Goal: Information Seeking & Learning: Learn about a topic

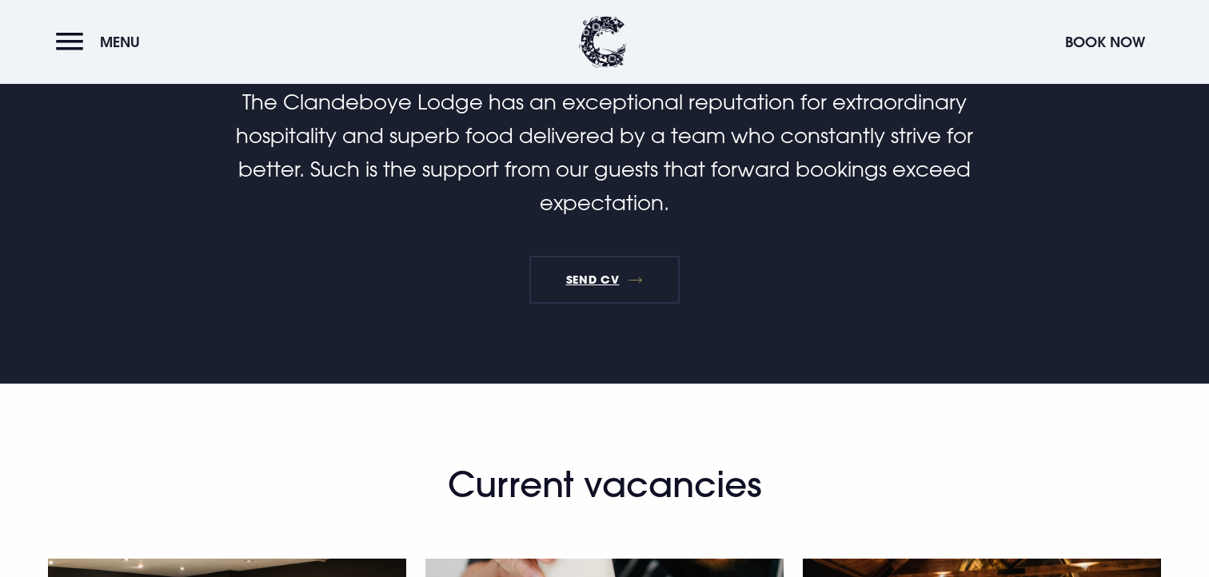
scroll to position [999, 0]
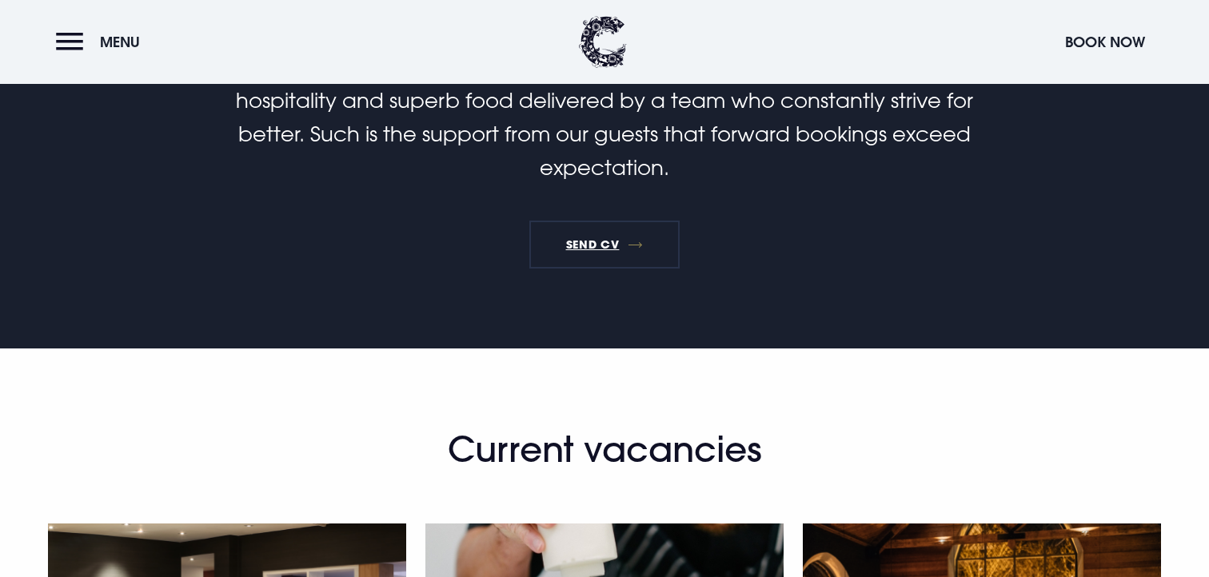
scroll to position [1030, 0]
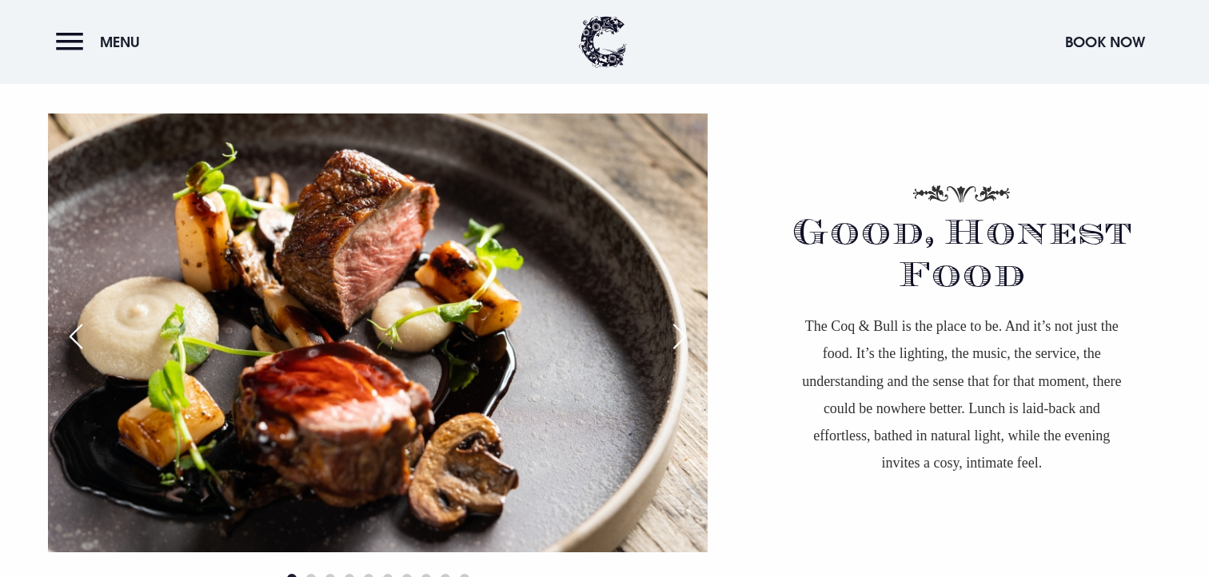
scroll to position [1531, 0]
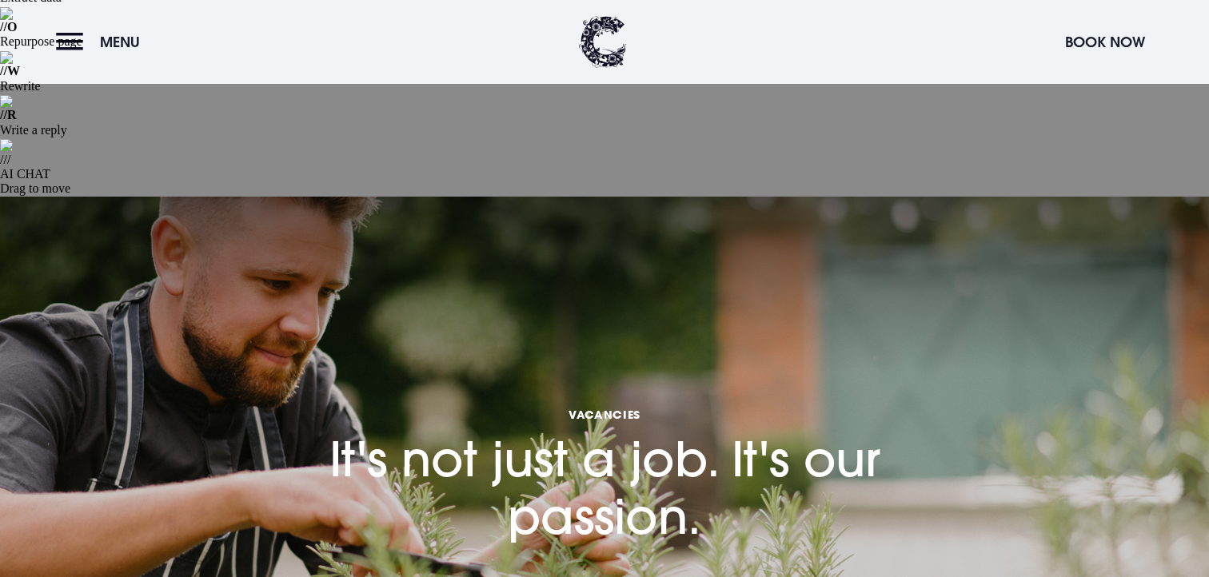
scroll to position [325, 0]
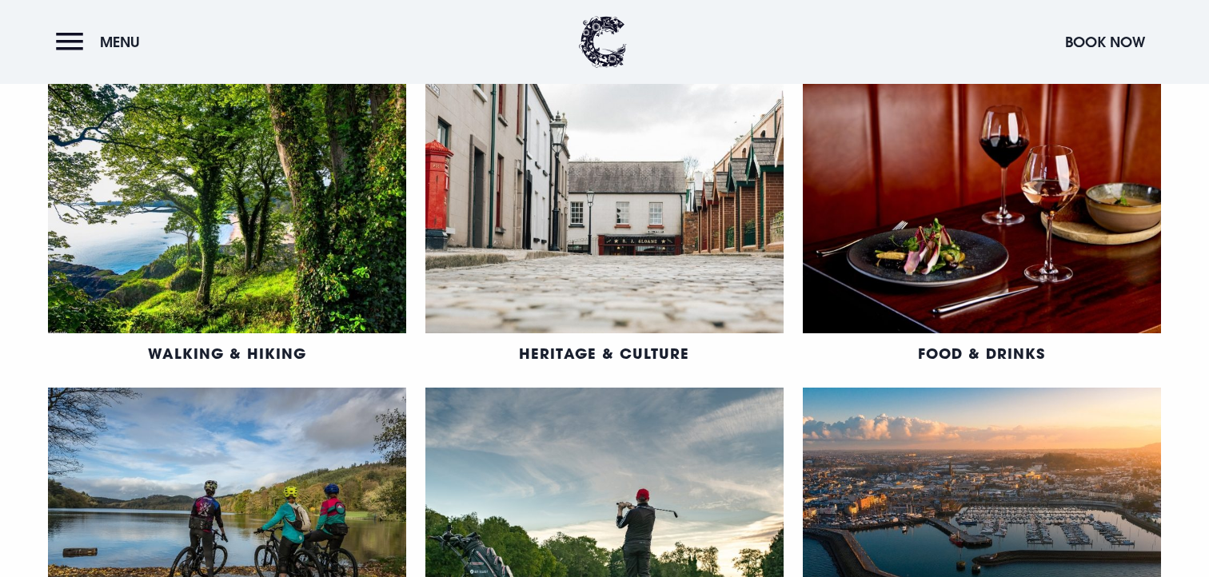
scroll to position [1257, 0]
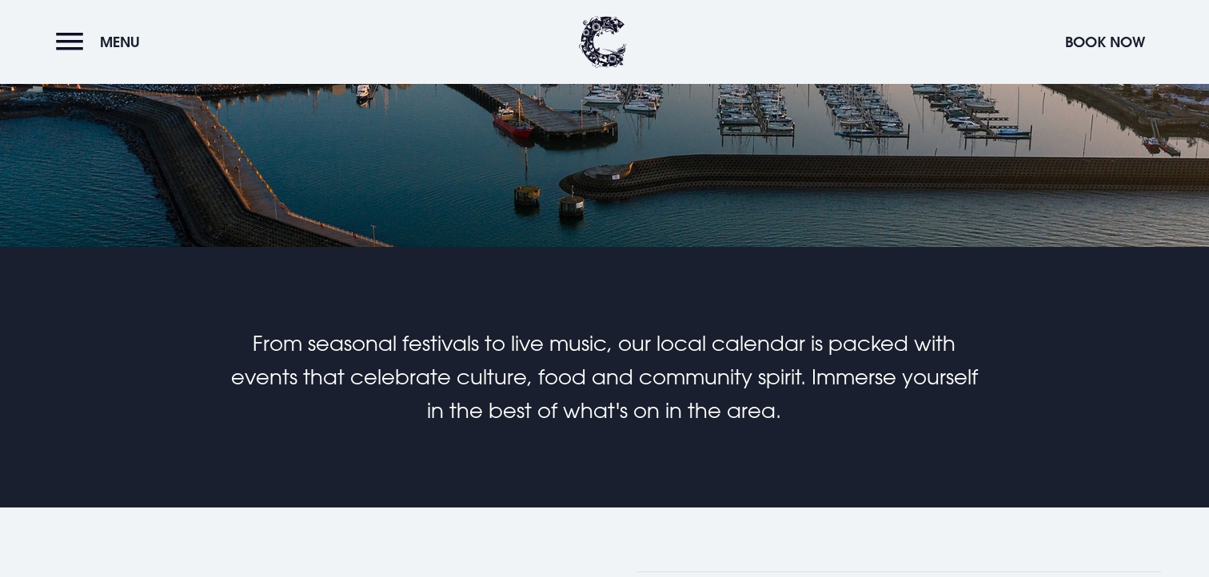
scroll to position [758, 0]
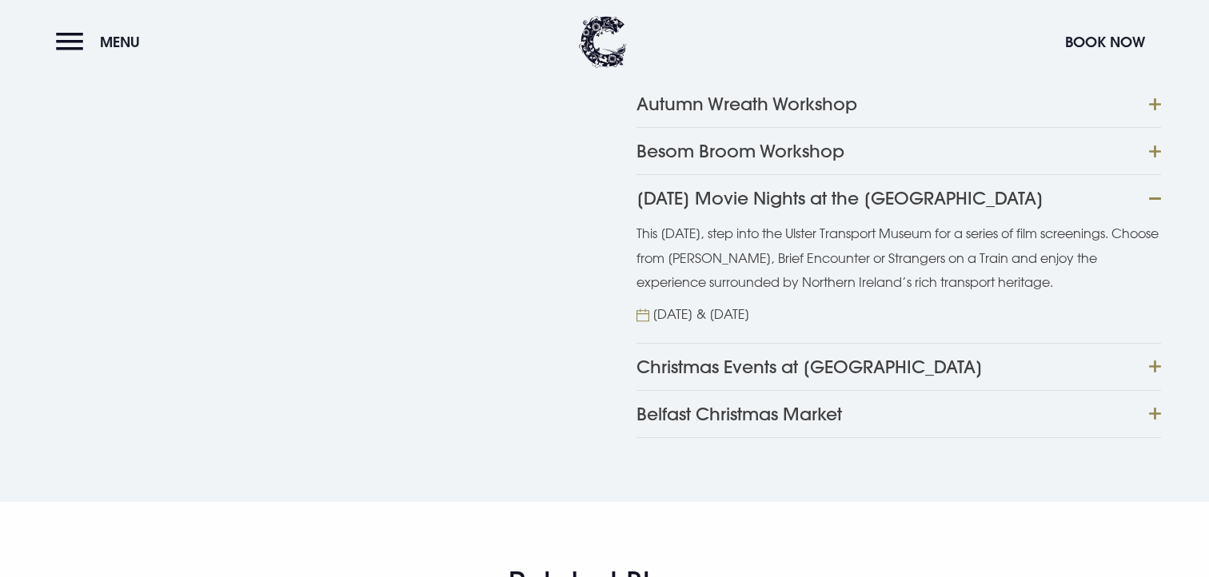
scroll to position [1591, 0]
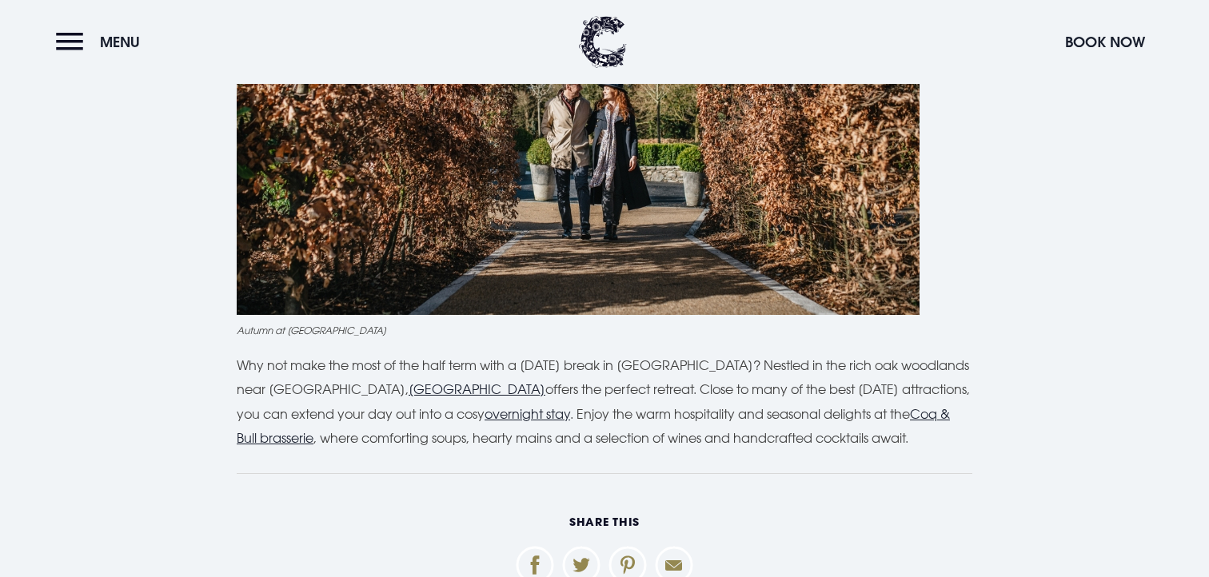
scroll to position [5091, 0]
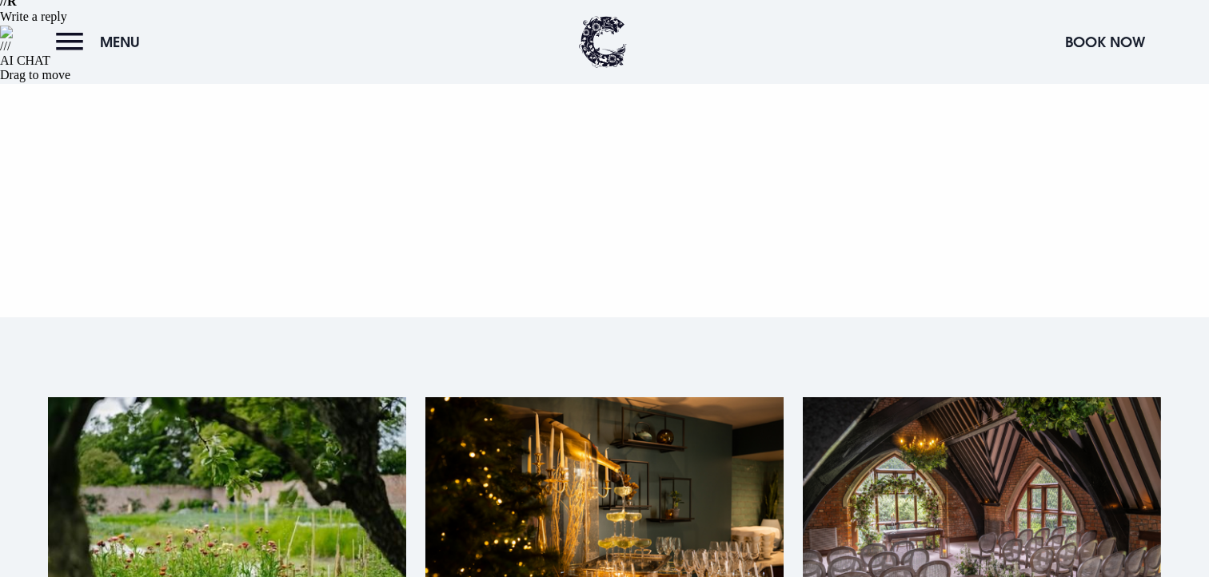
scroll to position [426, 0]
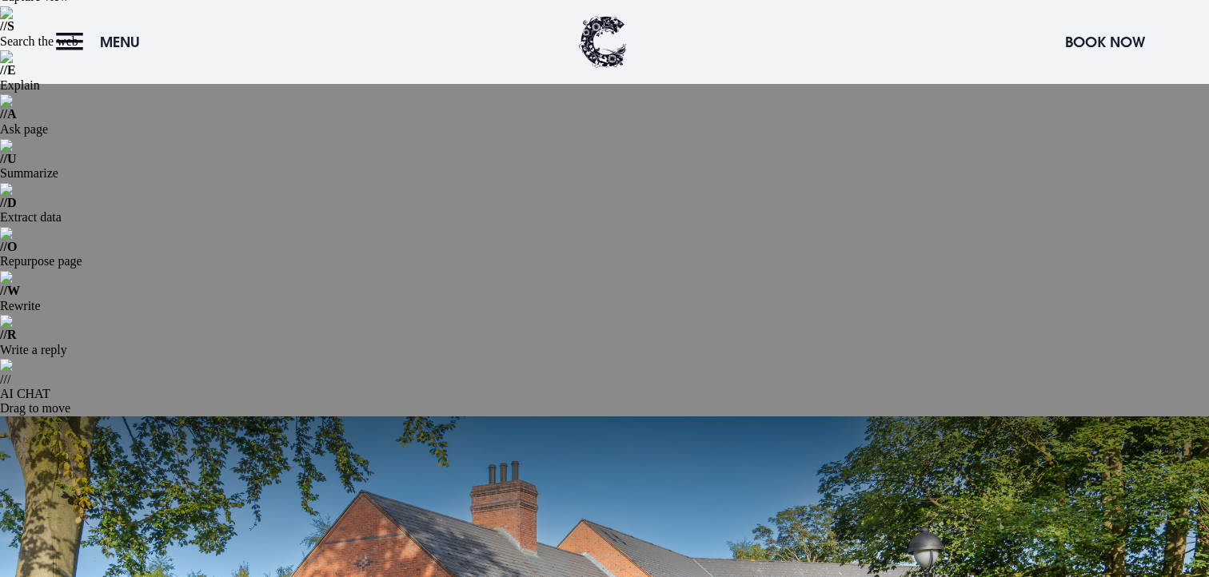
scroll to position [151, 0]
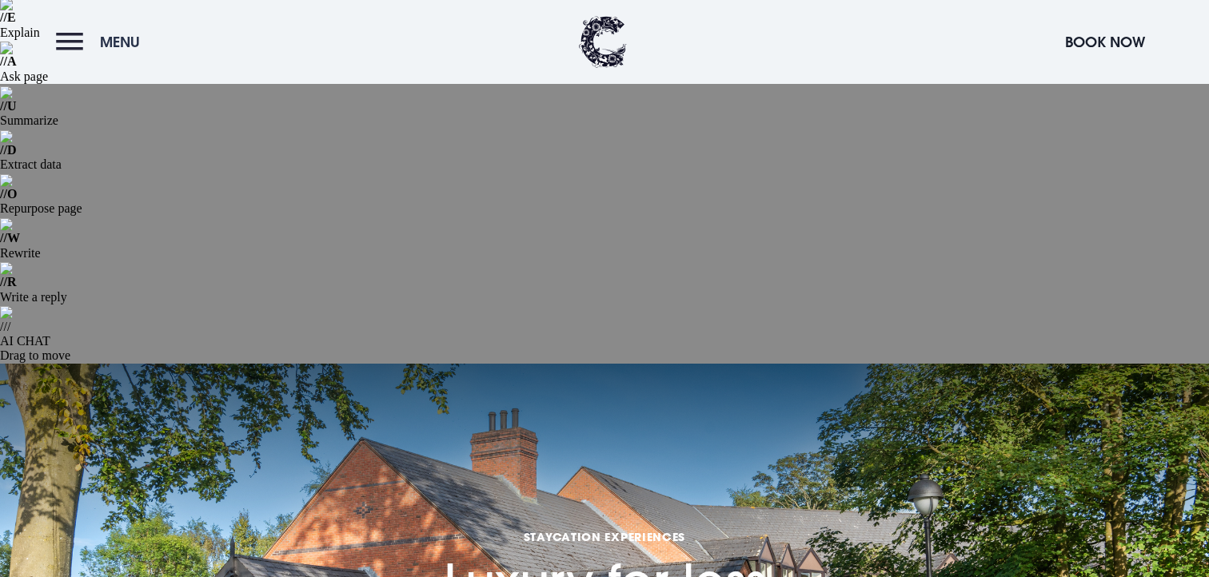
click at [93, 46] on button "Menu" at bounding box center [102, 42] width 92 height 34
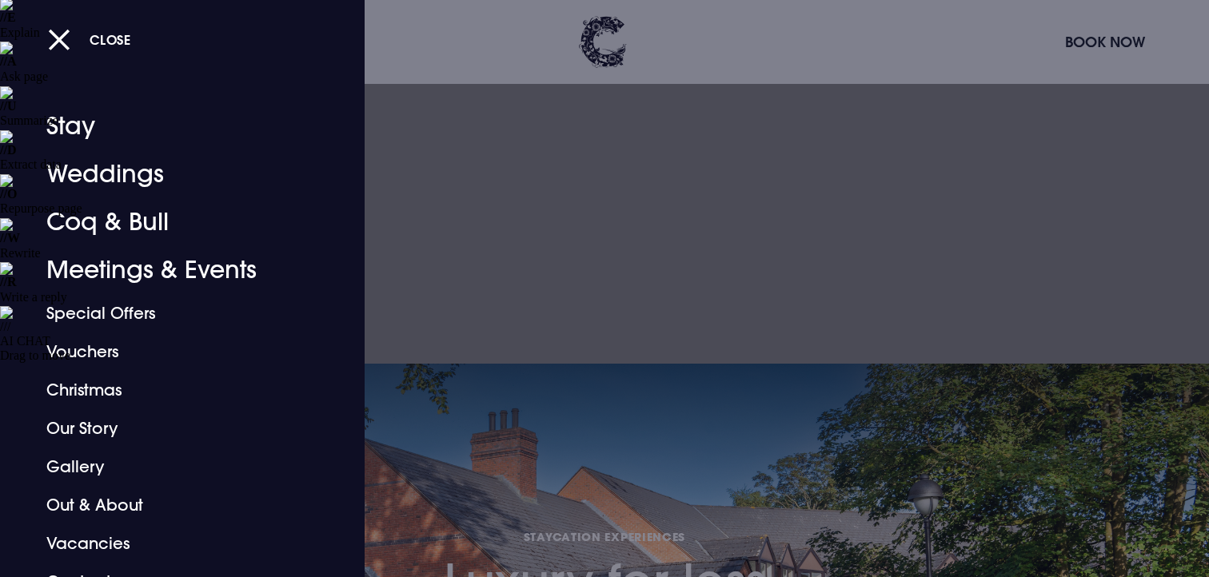
click at [79, 114] on link "Stay" at bounding box center [172, 126] width 253 height 48
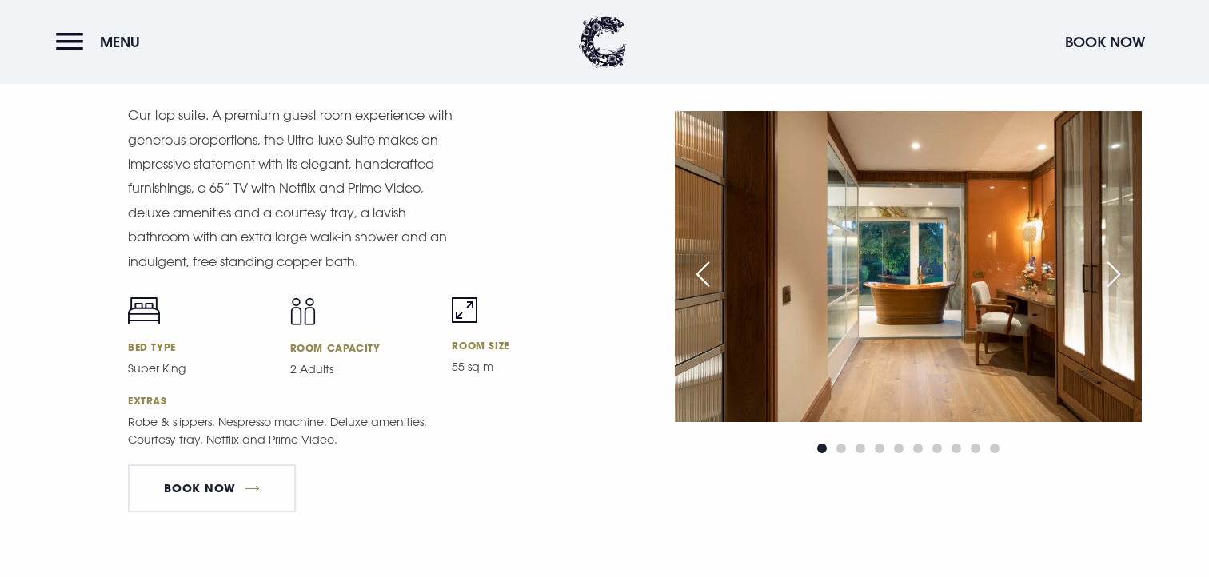
scroll to position [3147, 0]
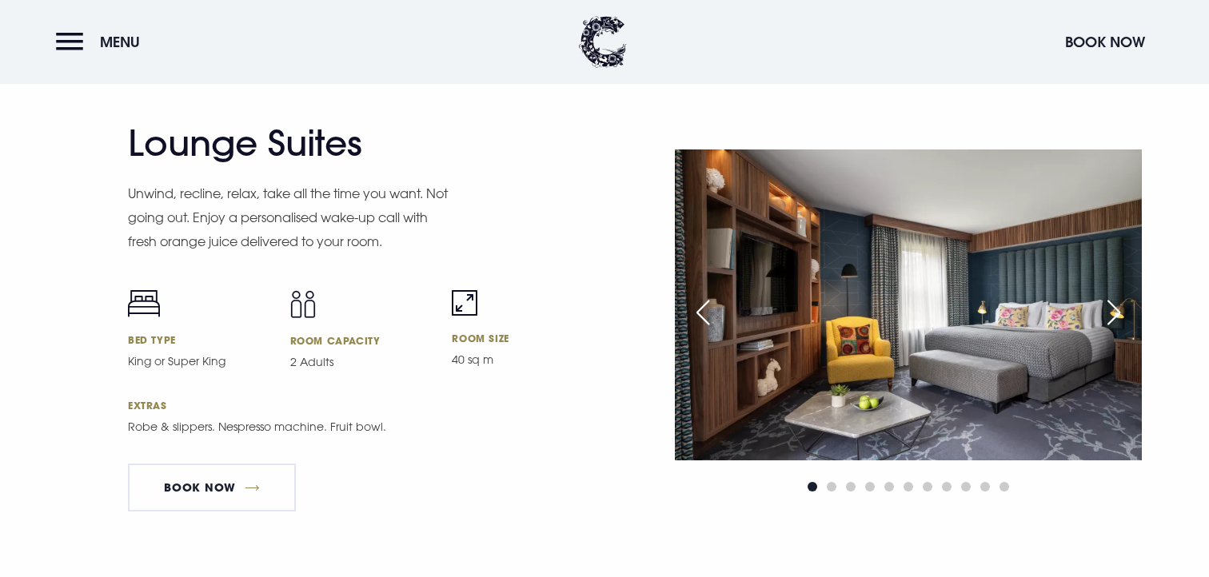
scroll to position [3688, 0]
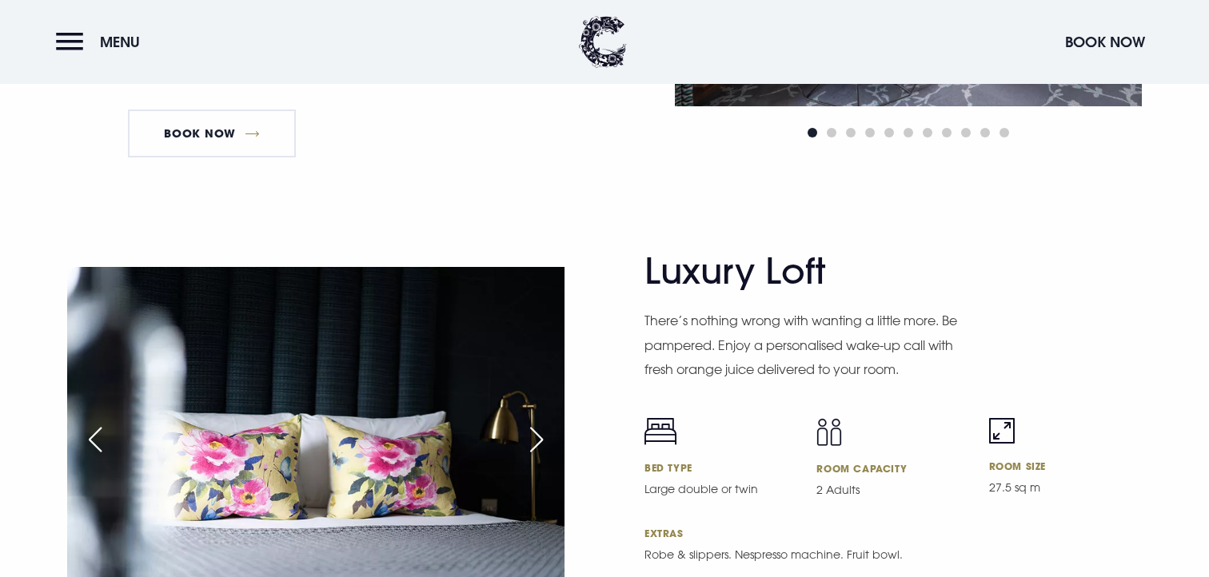
scroll to position [4081, 0]
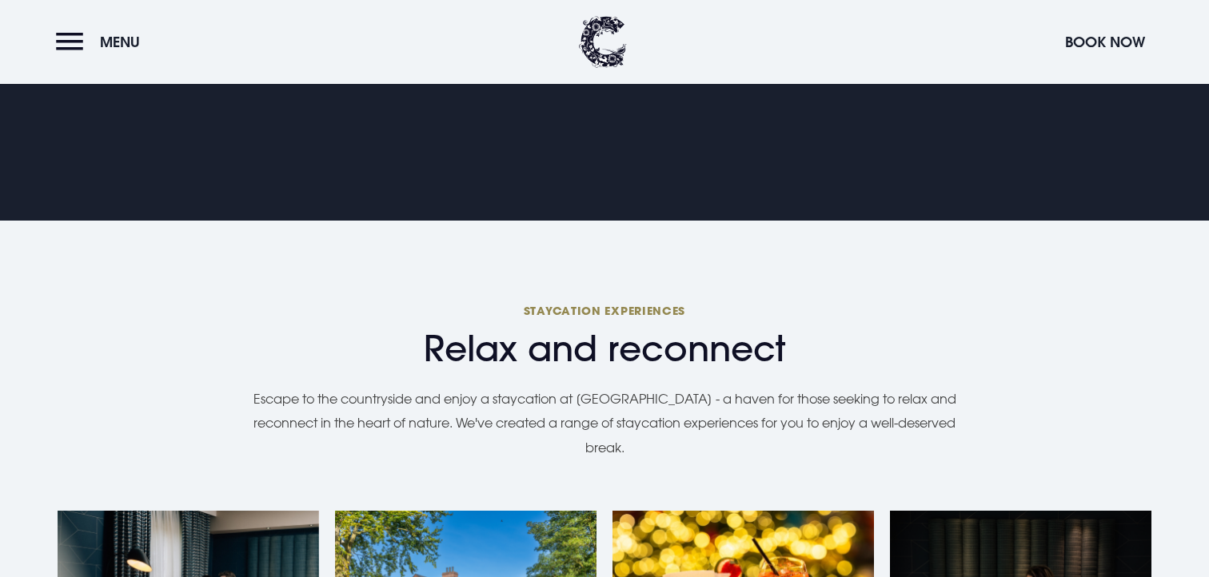
scroll to position [1365, 0]
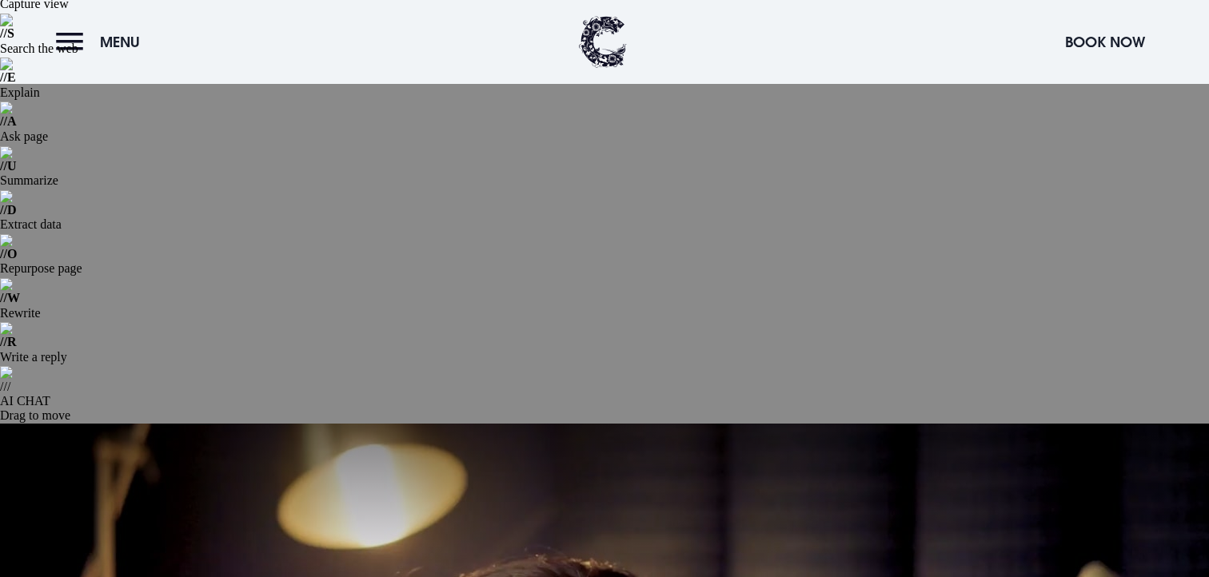
scroll to position [193, 0]
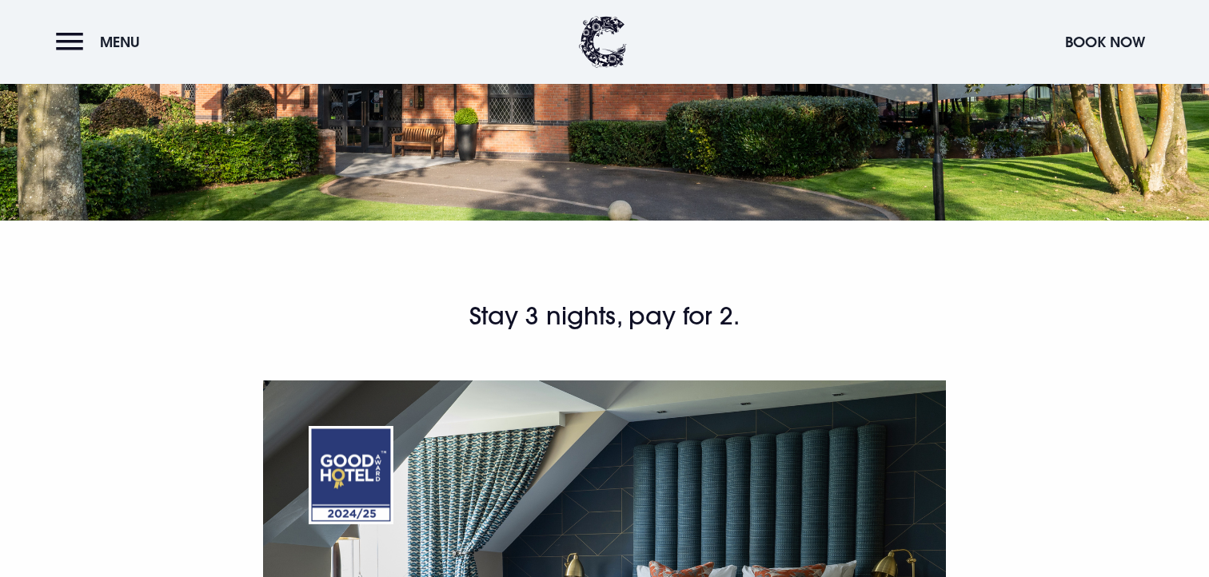
scroll to position [948, 0]
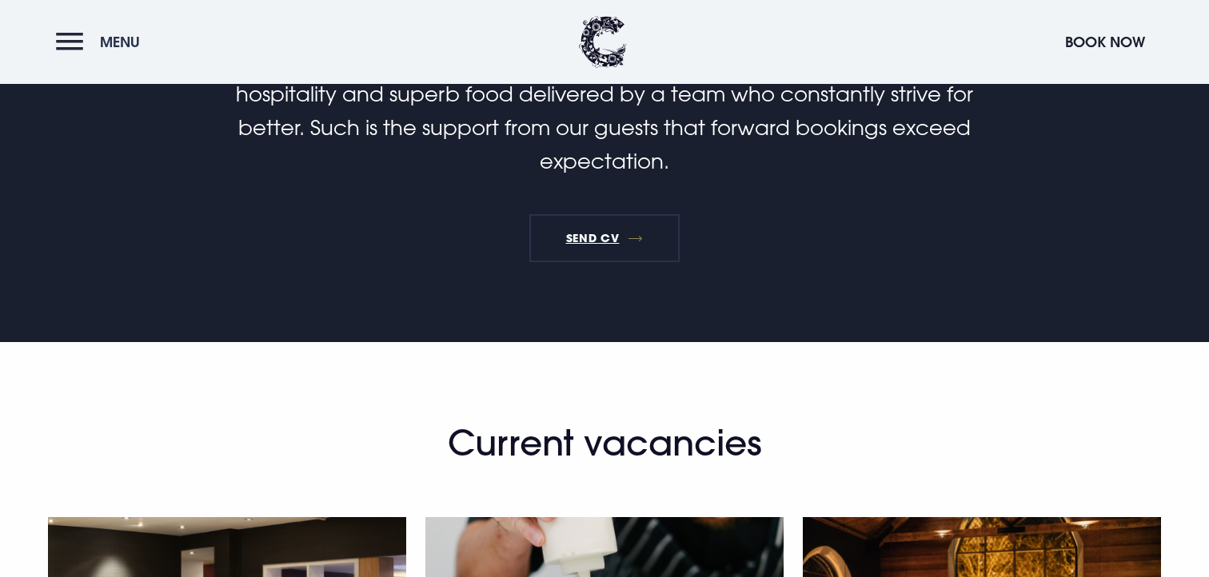
click at [77, 46] on button "Menu" at bounding box center [102, 42] width 92 height 34
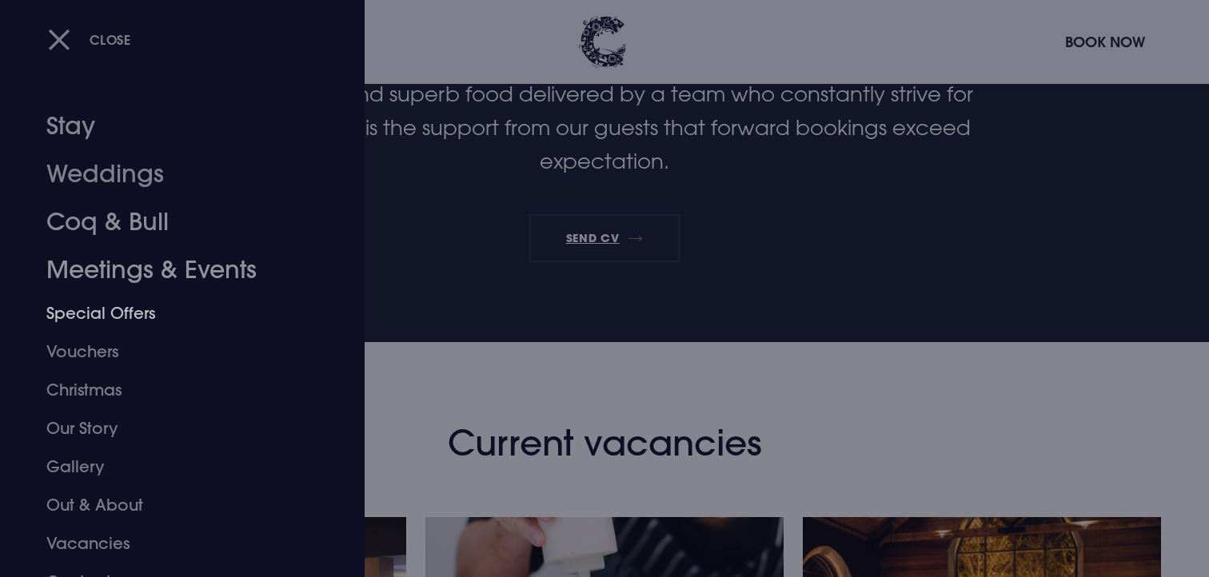
click at [134, 324] on link "Special Offers" at bounding box center [172, 313] width 253 height 38
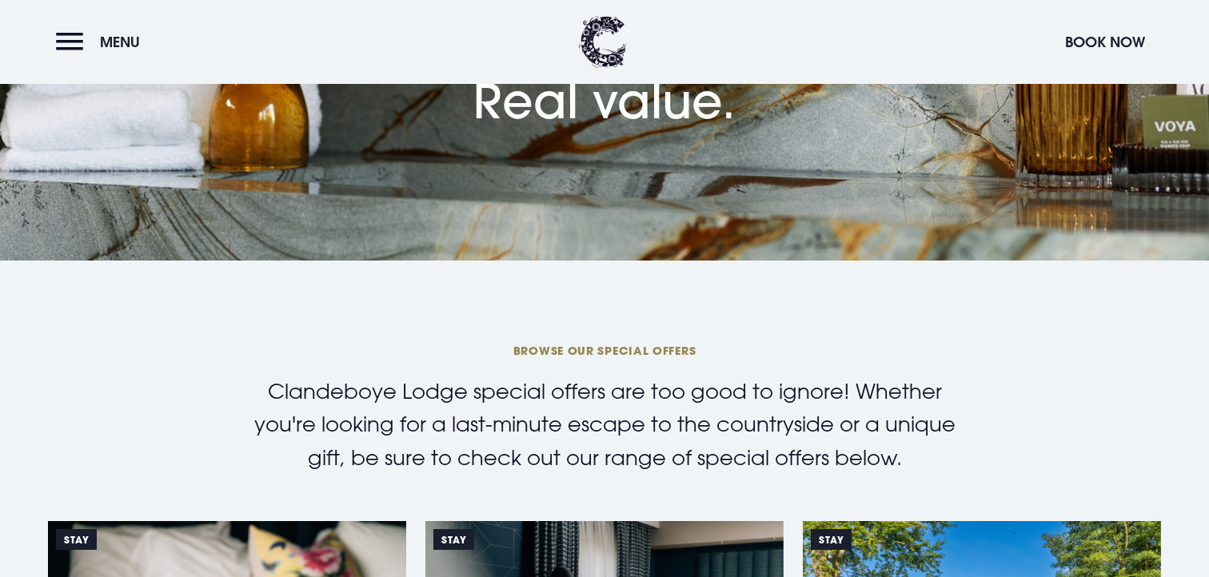
scroll to position [620, 0]
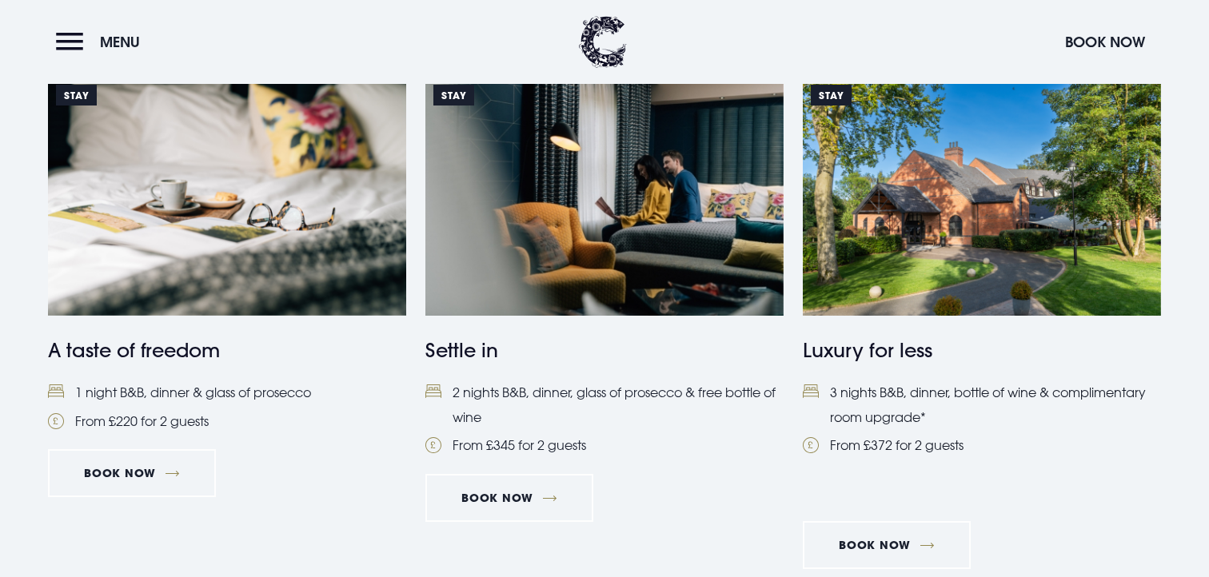
scroll to position [1195, 0]
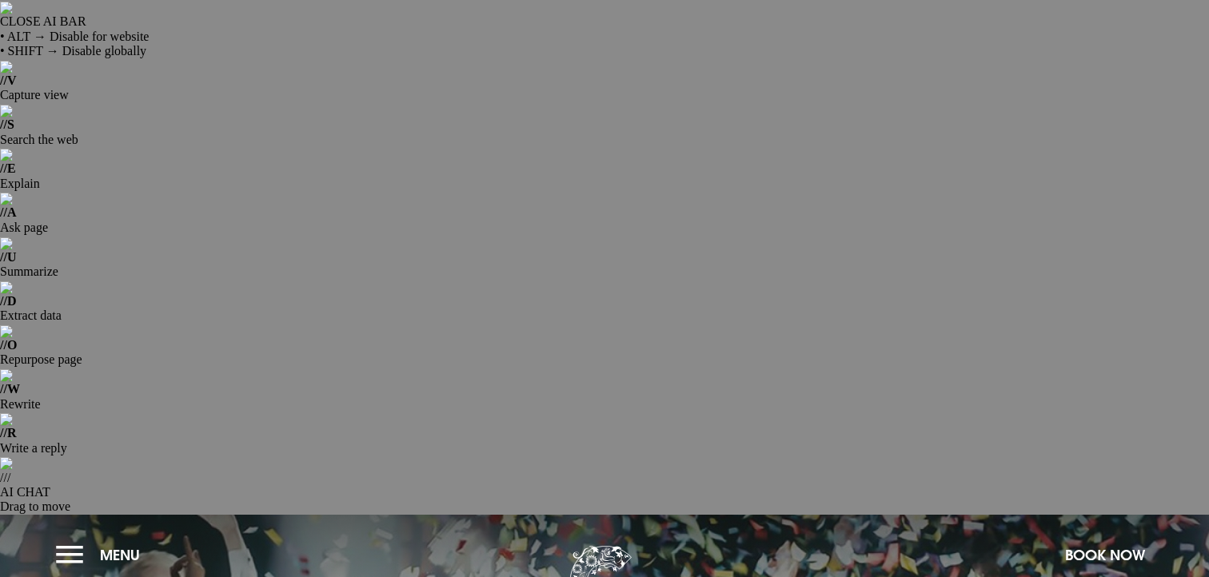
scroll to position [362, 0]
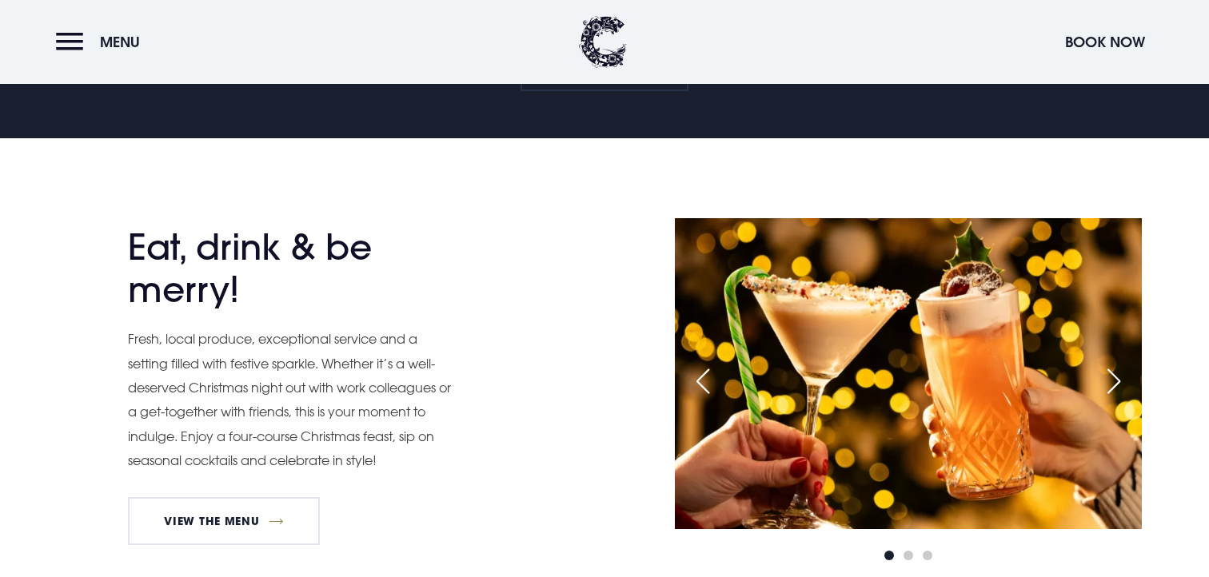
scroll to position [1130, 0]
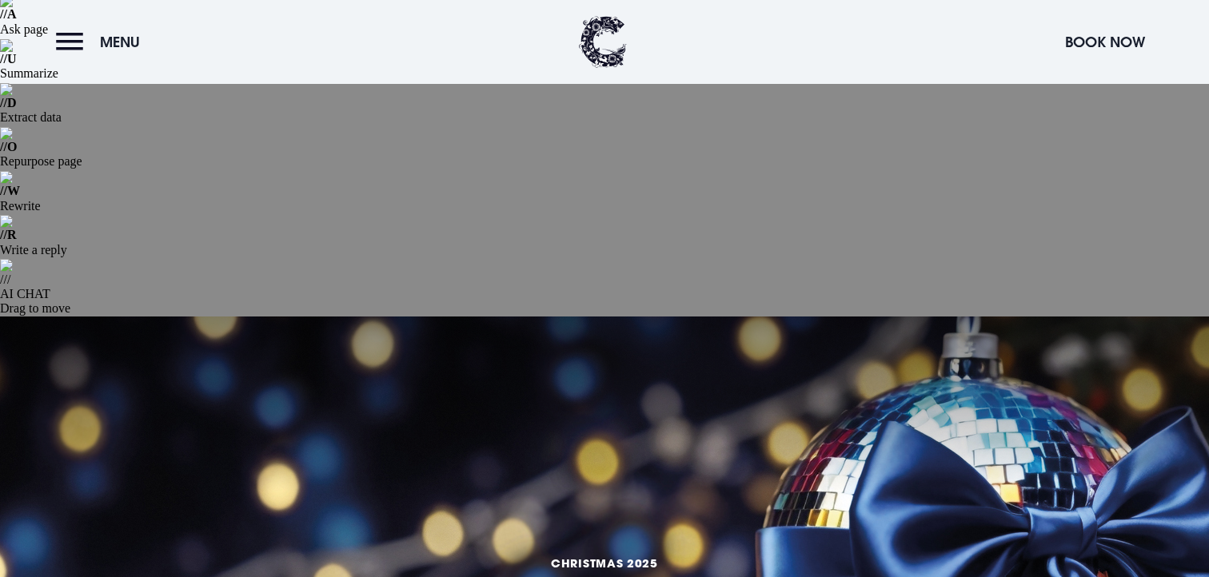
scroll to position [242, 0]
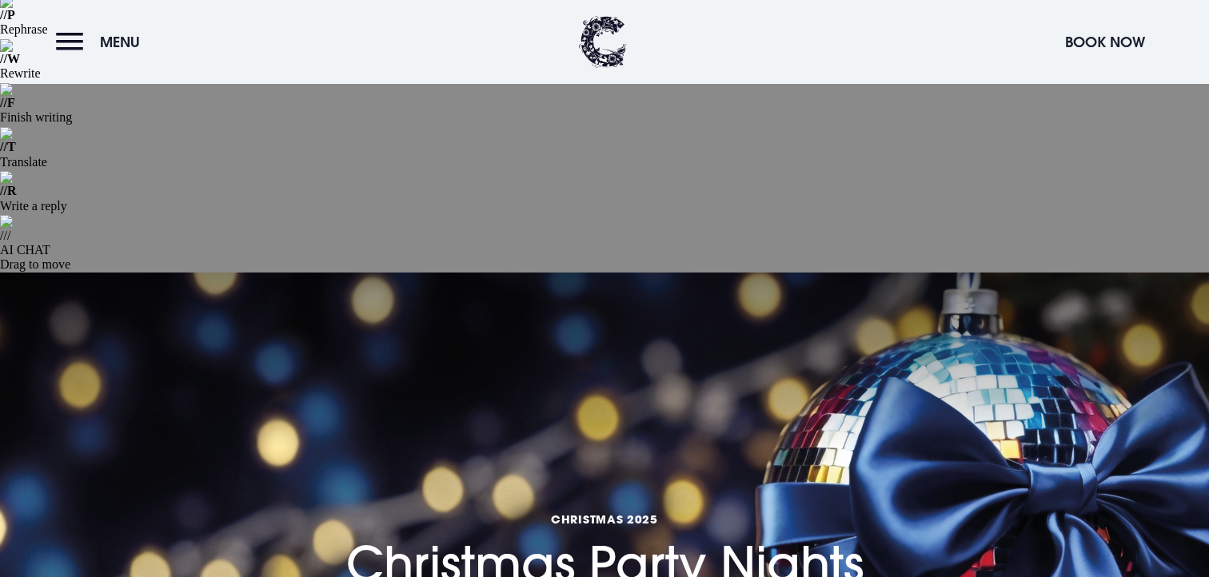
drag, startPoint x: 269, startPoint y: 338, endPoint x: 670, endPoint y: 385, distance: 403.3
drag, startPoint x: 775, startPoint y: 436, endPoint x: 552, endPoint y: 407, distance: 224.1
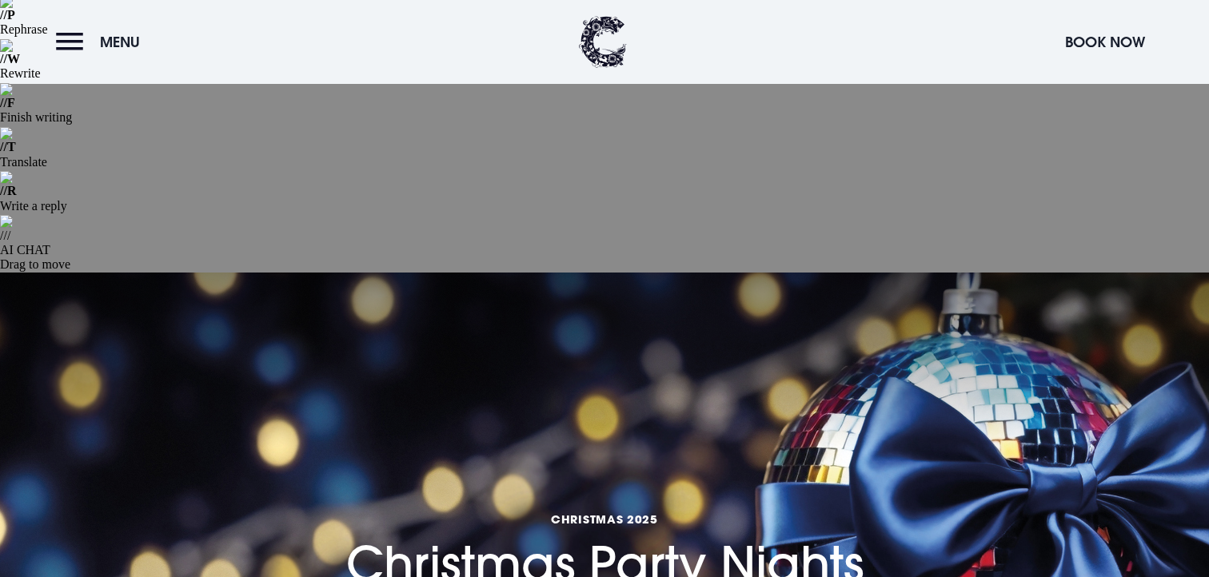
copy p "The best Christmas party ever, all wrapped up in one fabulous package."
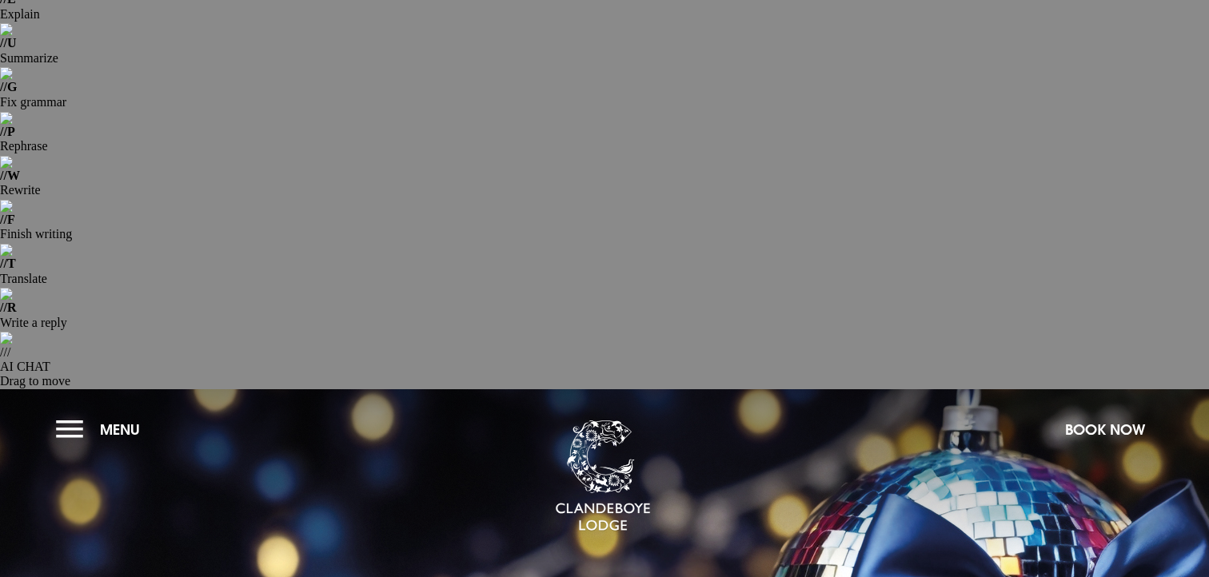
scroll to position [0, 0]
